Goal: Find specific page/section: Find specific page/section

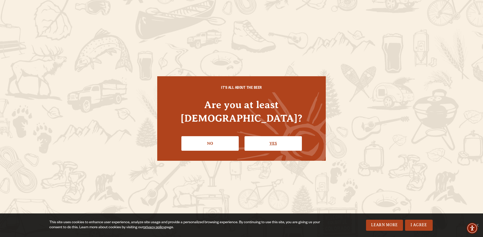
click at [289, 138] on link "Yes" at bounding box center [272, 143] width 57 height 15
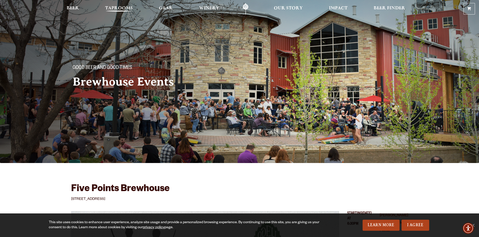
click at [118, 7] on span "Taprooms" at bounding box center [119, 8] width 28 height 4
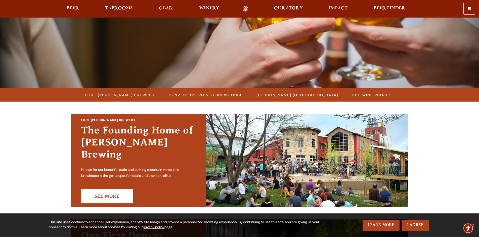
scroll to position [75, 0]
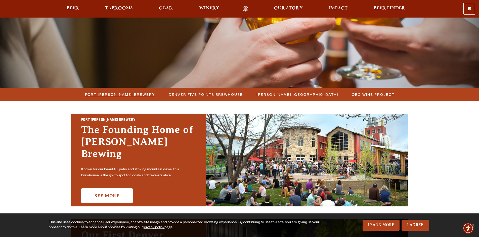
click at [129, 96] on span "Fort [PERSON_NAME] Brewery" at bounding box center [120, 94] width 70 height 7
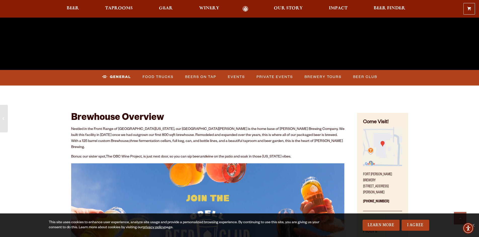
scroll to position [201, 0]
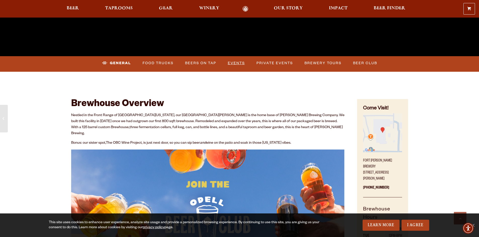
click at [234, 62] on link "Events" at bounding box center [236, 64] width 21 height 12
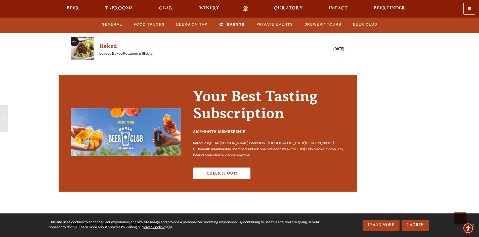
scroll to position [1523, 0]
